Goal: Task Accomplishment & Management: Use online tool/utility

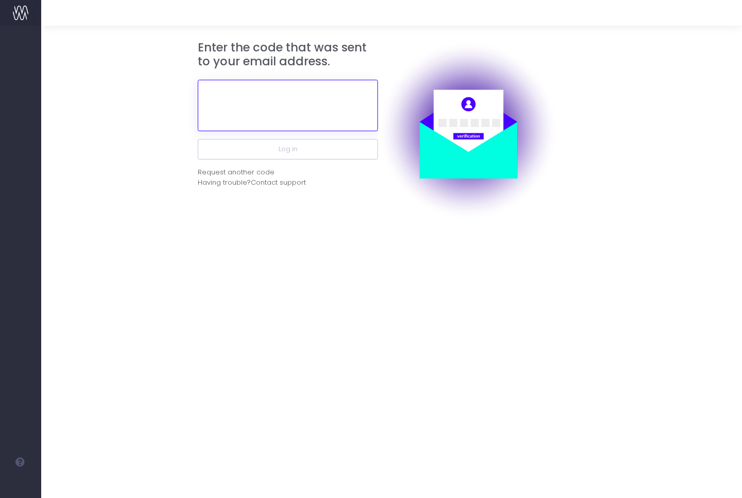
click at [292, 102] on input "text" at bounding box center [288, 105] width 180 height 51
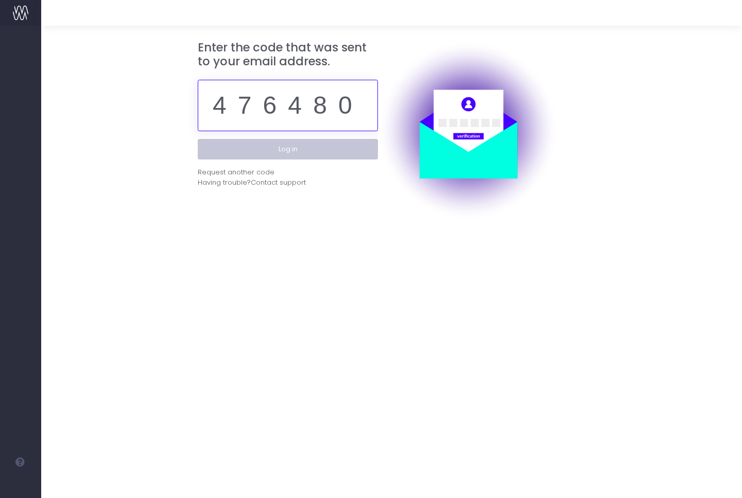
type input "476480"
click at [299, 150] on button "Log in" at bounding box center [288, 149] width 180 height 21
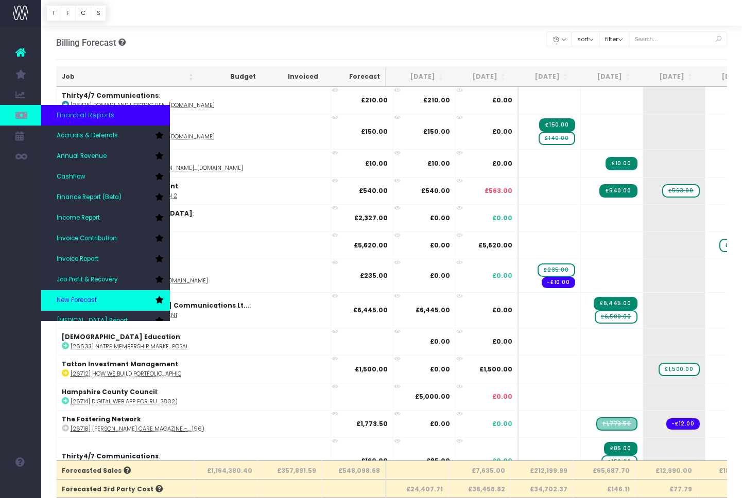
click at [87, 293] on link "New Forecast" at bounding box center [105, 300] width 129 height 21
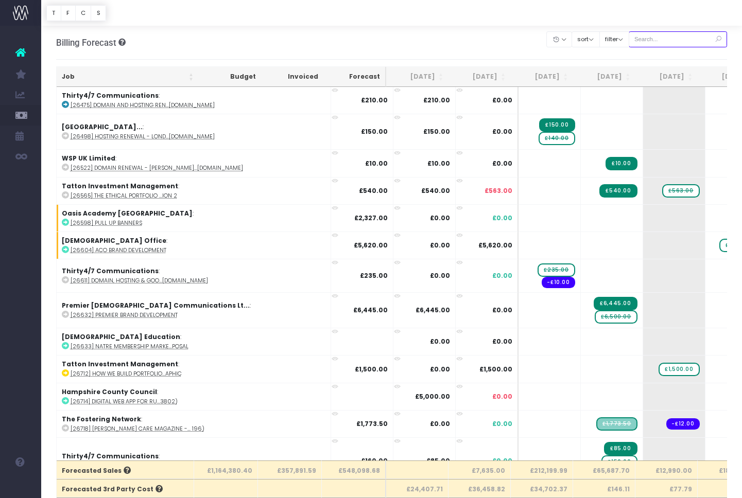
click at [664, 42] on input "text" at bounding box center [678, 39] width 99 height 16
paste input "28893"
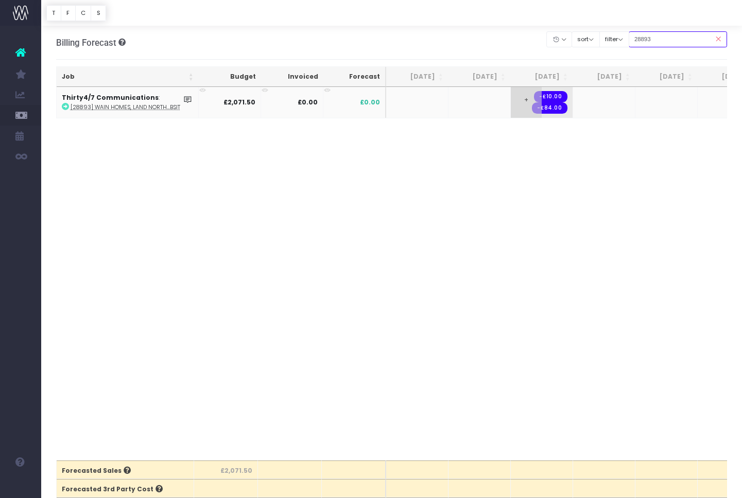
type input "28893"
click at [531, 102] on span "+" at bounding box center [526, 102] width 31 height 31
click at [560, 144] on body "Oh my... this is bad. wayahead wasn't able to load this page. Please contact su…" at bounding box center [371, 249] width 742 height 498
